Goal: Information Seeking & Learning: Learn about a topic

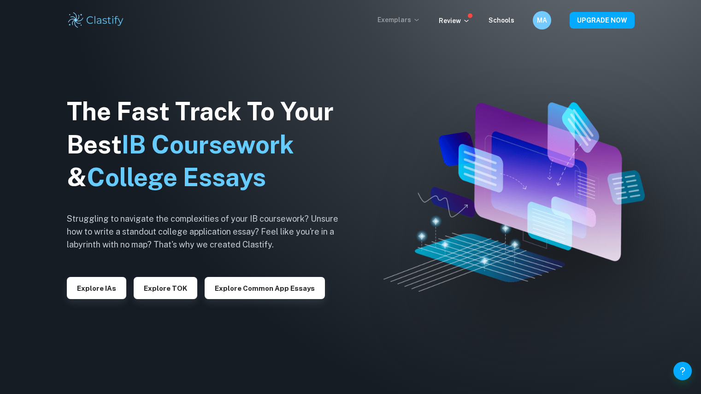
click at [395, 18] on p "Exemplars" at bounding box center [399, 20] width 43 height 10
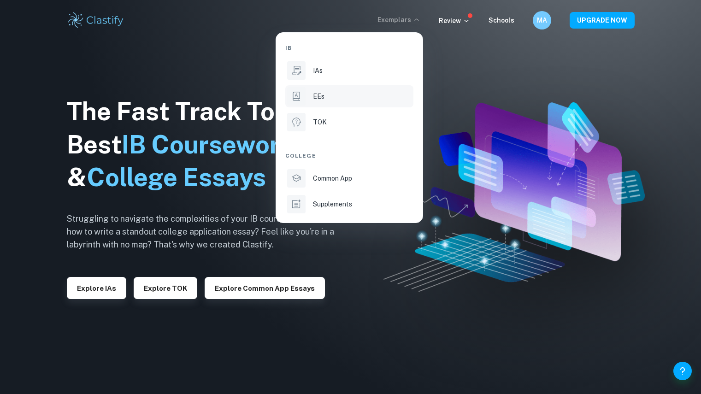
click at [331, 97] on div "EEs" at bounding box center [362, 96] width 99 height 10
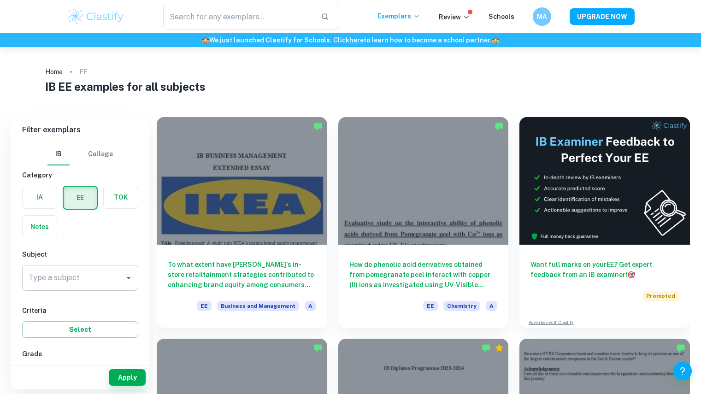
click at [47, 284] on input "Type a subject" at bounding box center [73, 278] width 94 height 18
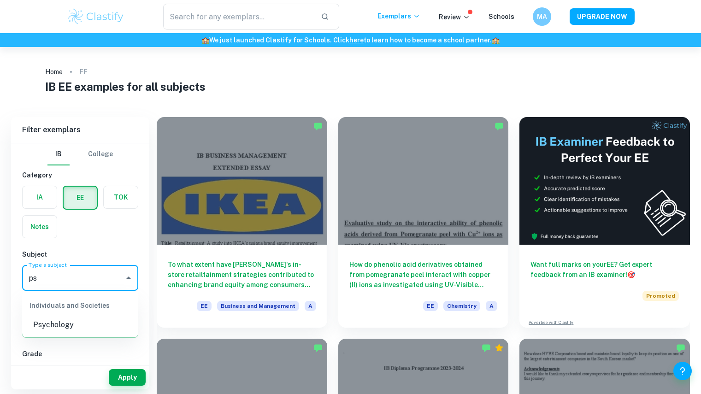
click at [67, 329] on li "Psychology" at bounding box center [80, 325] width 116 height 17
type input "Psychology"
click at [130, 380] on button "Apply" at bounding box center [127, 377] width 37 height 17
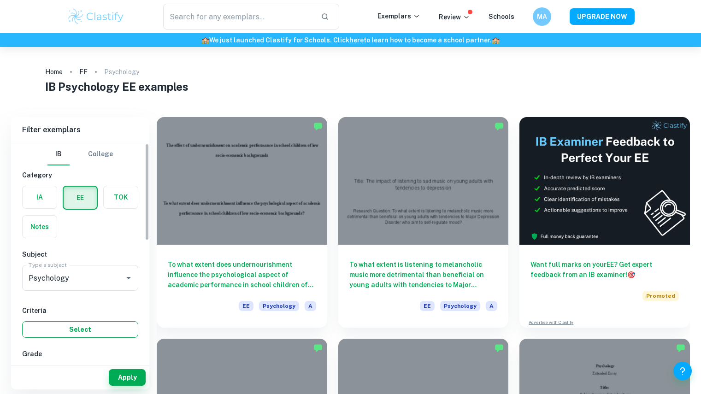
click at [99, 329] on button "Select" at bounding box center [80, 329] width 116 height 17
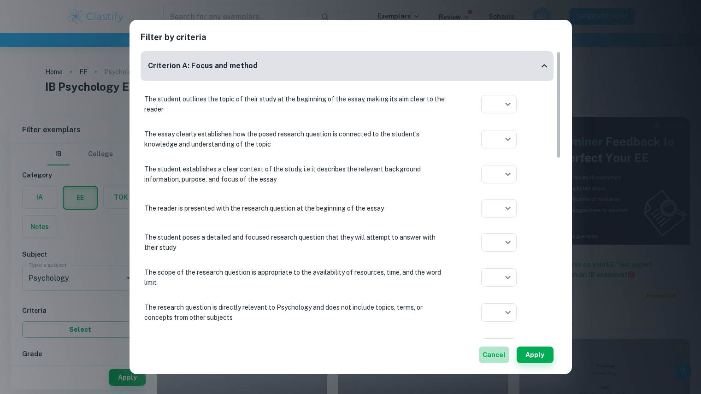
click at [493, 358] on button "Cancel" at bounding box center [494, 355] width 30 height 17
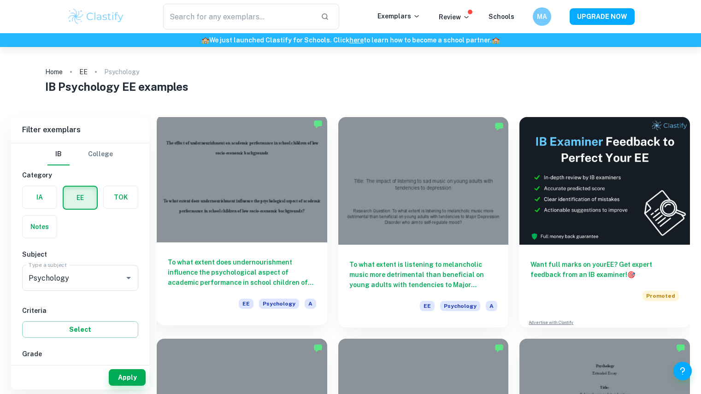
click at [265, 281] on h6 "To what extent does undernourishment influence the psychological aspect of acad…" at bounding box center [242, 272] width 148 height 30
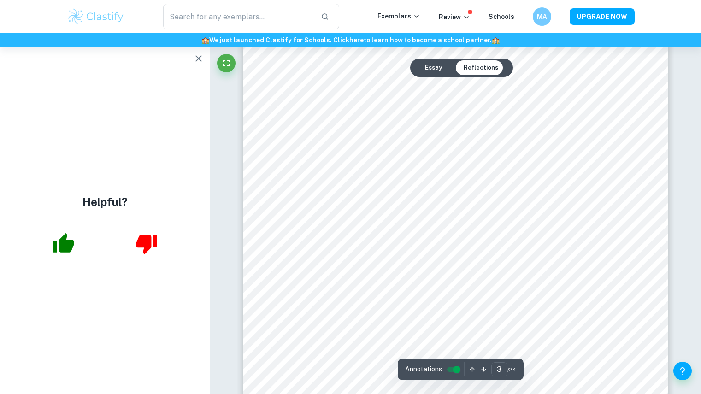
scroll to position [1396, 0]
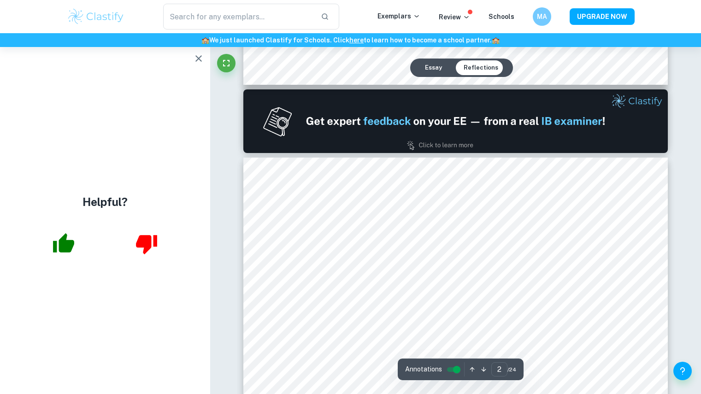
type input "1"
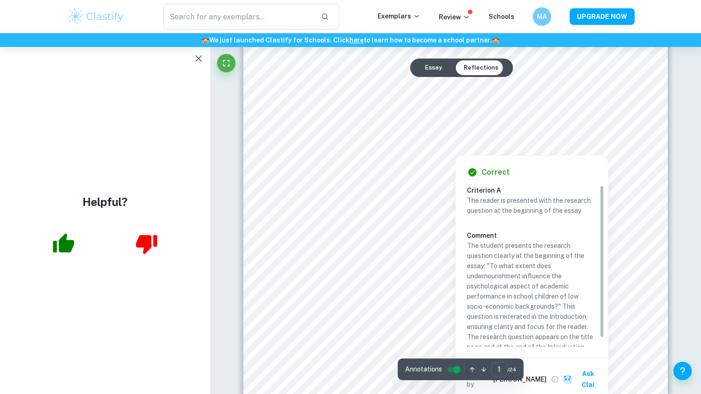
scroll to position [9, 0]
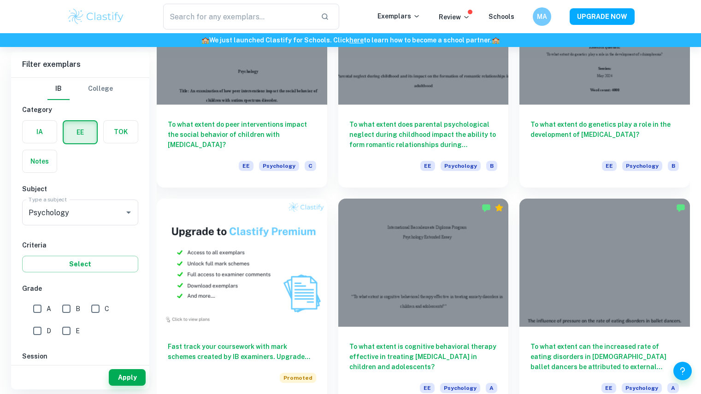
scroll to position [364, 0]
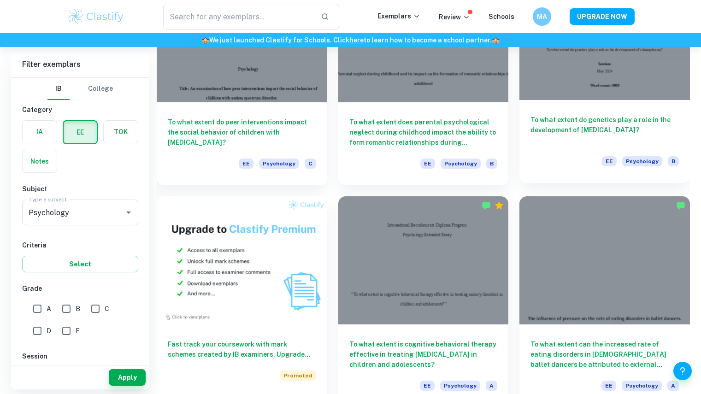
click at [592, 117] on h6 "To what extent do genetics play a role in the development of [MEDICAL_DATA]?" at bounding box center [605, 130] width 148 height 30
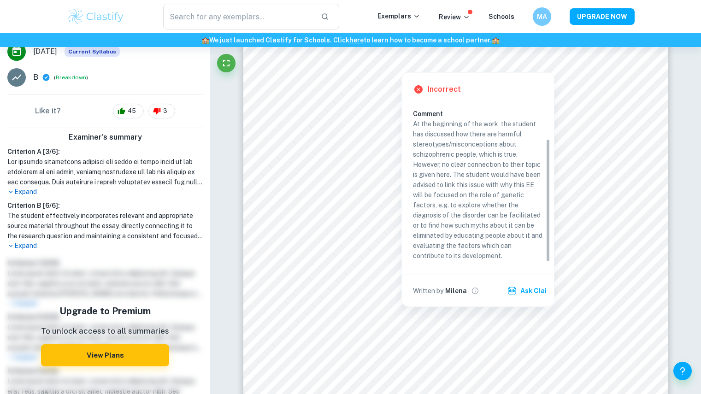
scroll to position [49, 0]
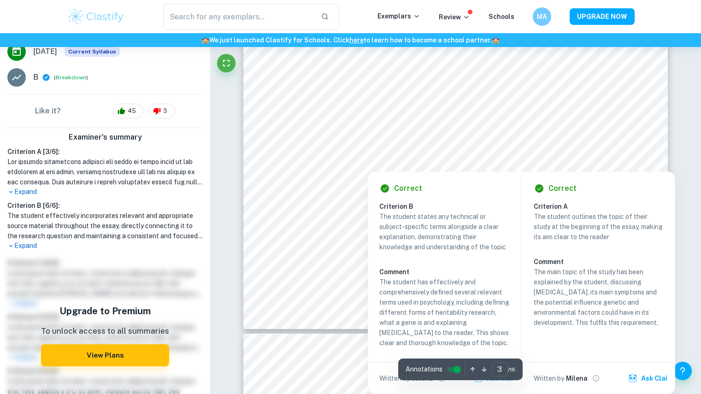
type input "4"
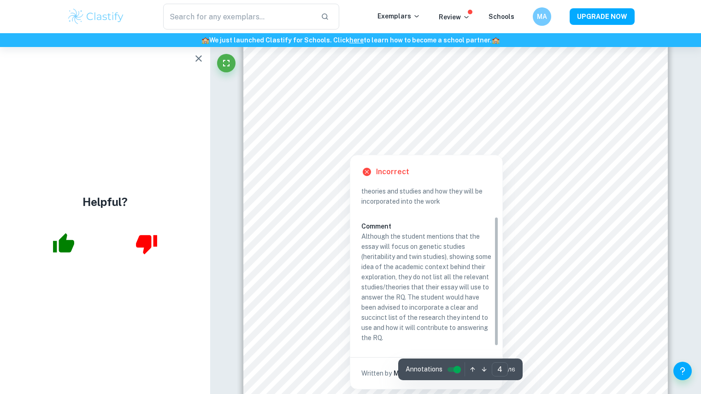
scroll to position [1850, 0]
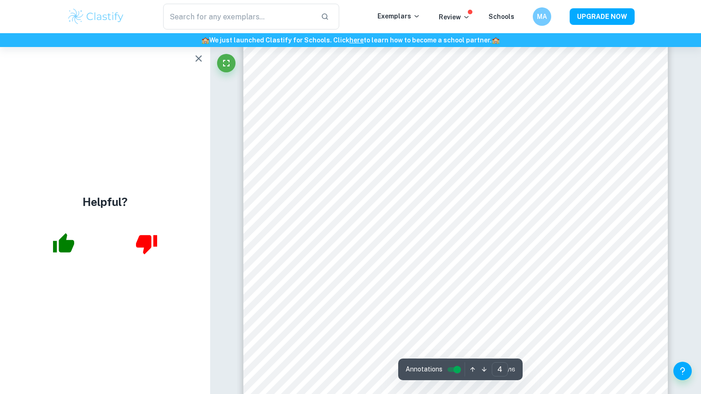
click at [199, 59] on icon "button" at bounding box center [199, 58] width 6 height 6
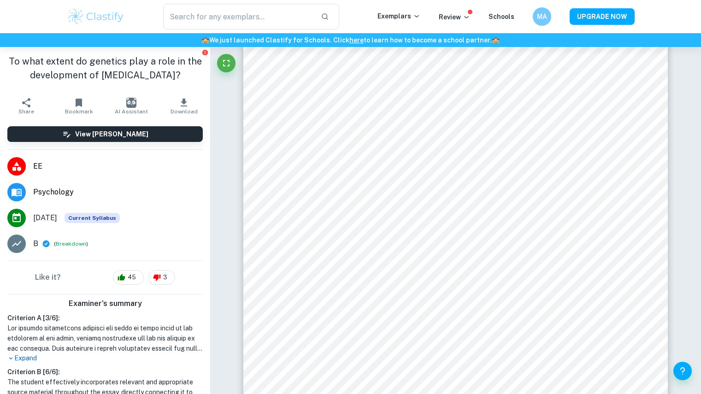
scroll to position [213, 0]
